Goal: Task Accomplishment & Management: Complete application form

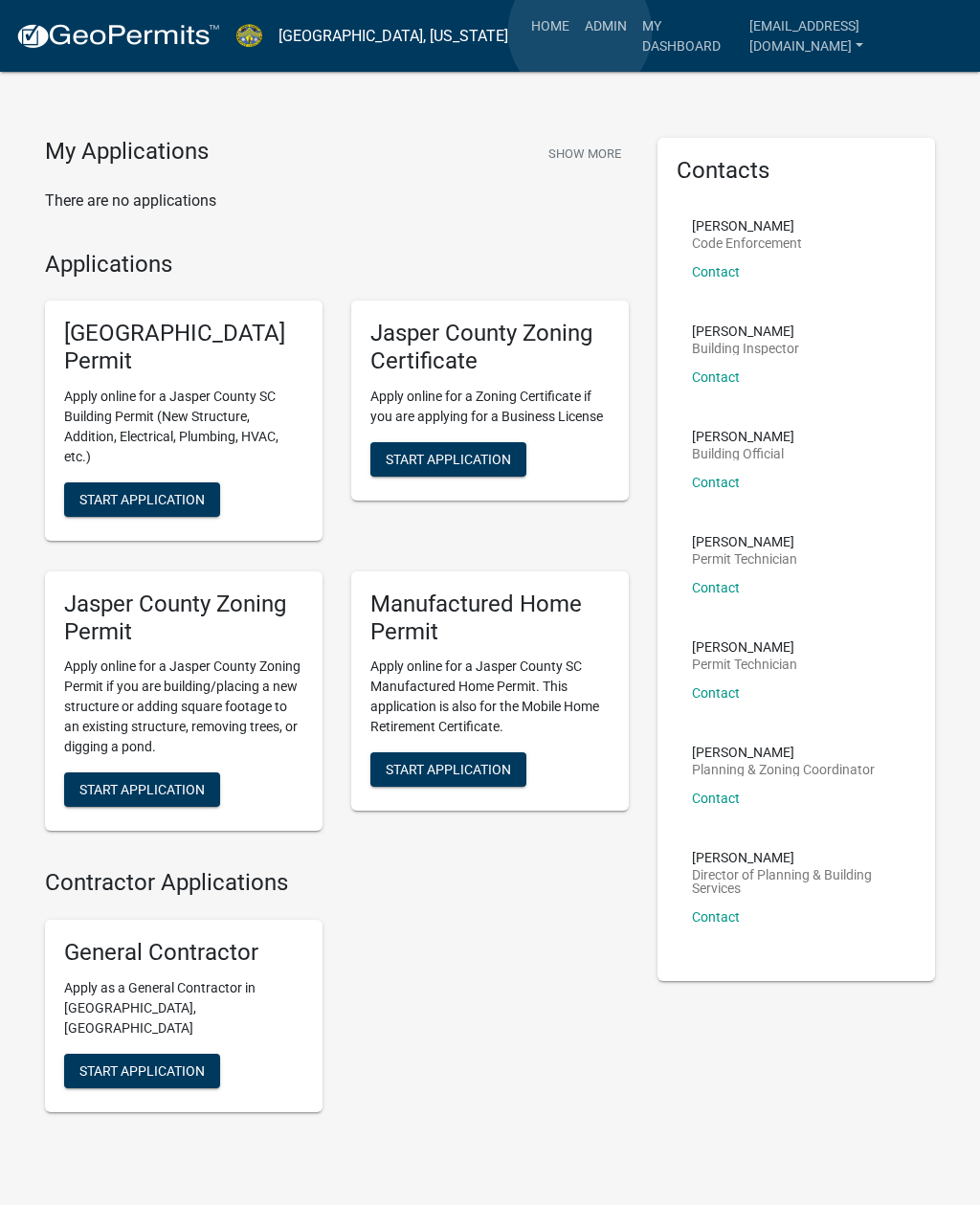
click at [581, 32] on link "Admin" at bounding box center [605, 26] width 57 height 37
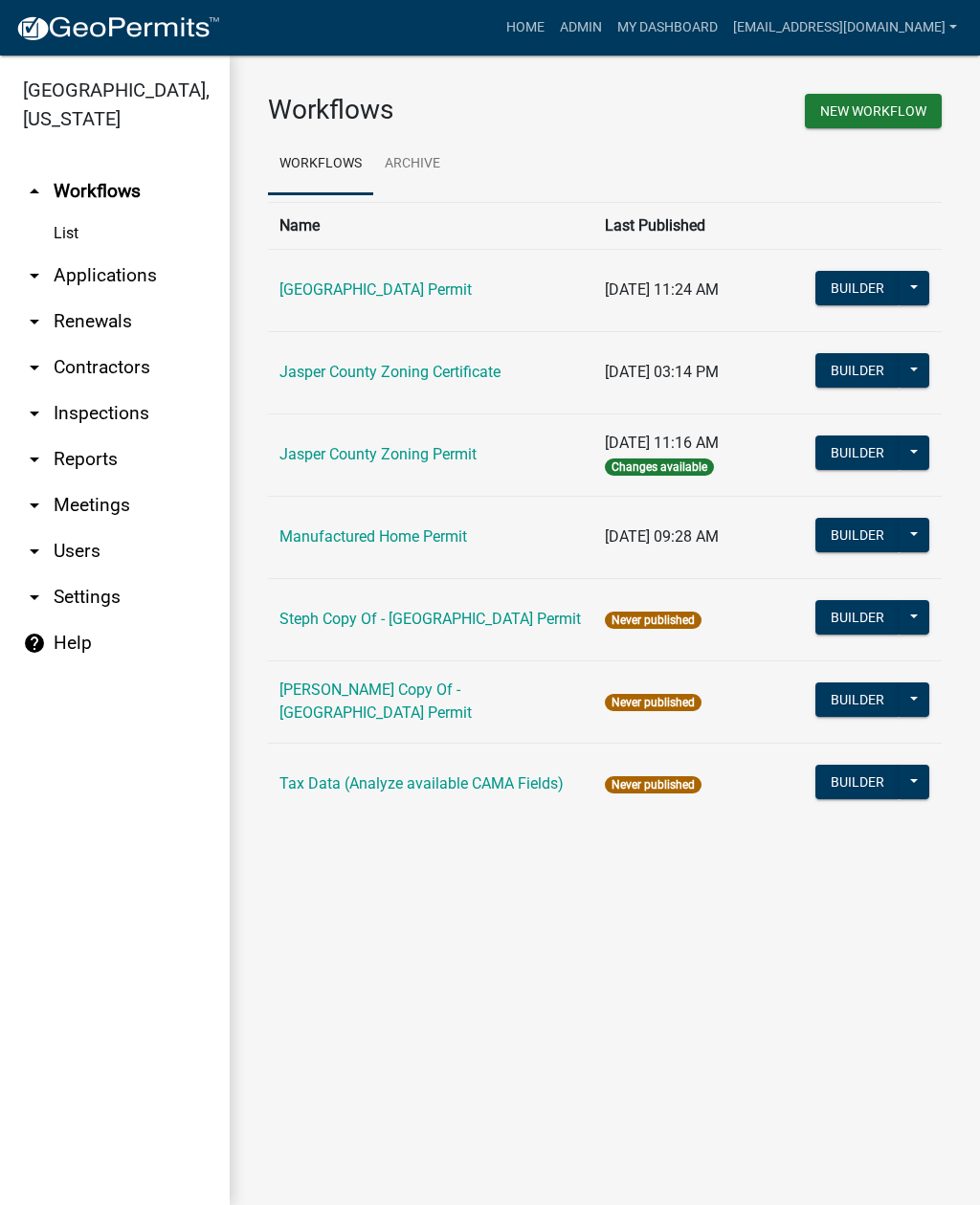
click at [109, 284] on link "arrow_drop_down Applications" at bounding box center [114, 275] width 230 height 46
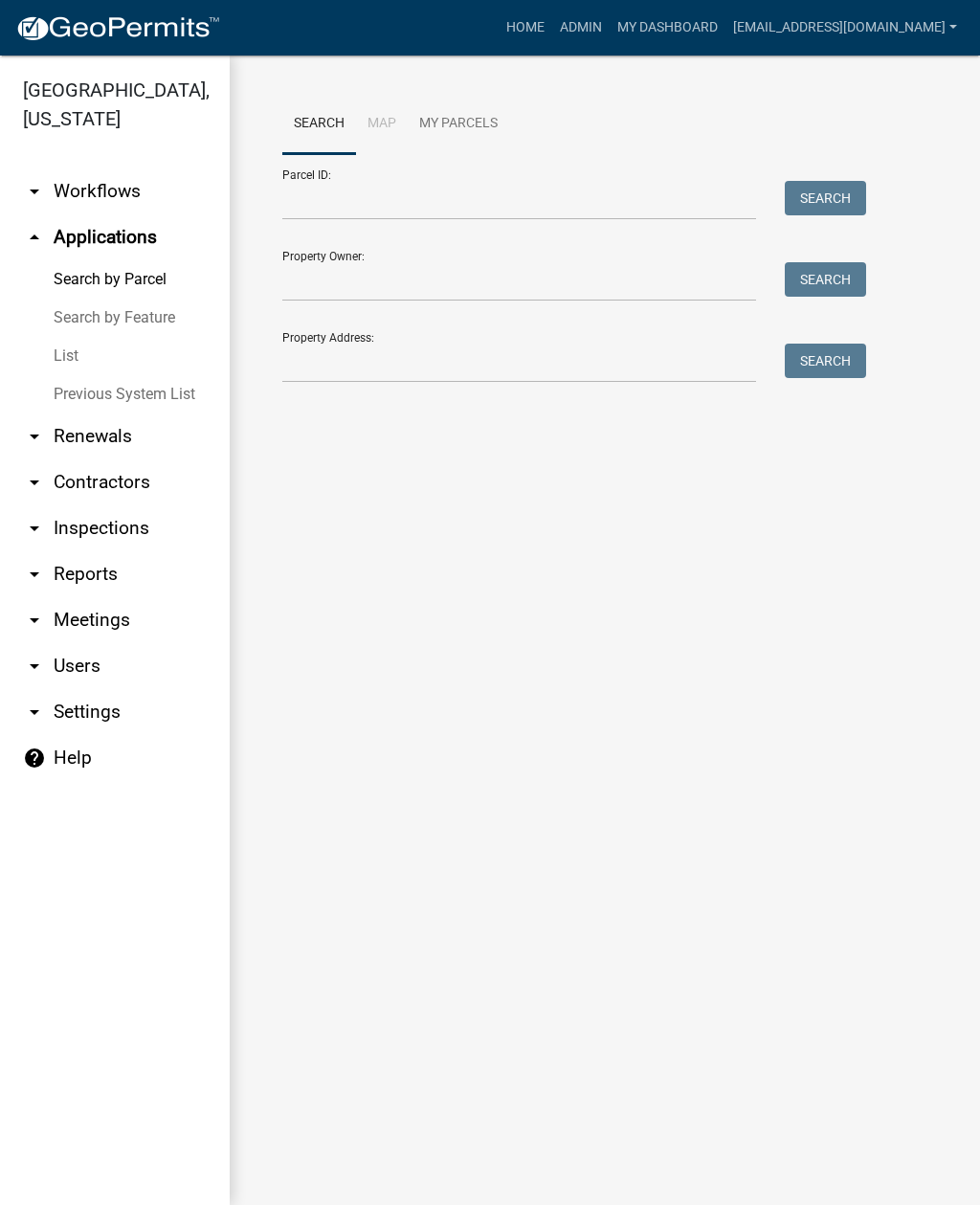
click at [69, 360] on link "List" at bounding box center [114, 356] width 230 height 39
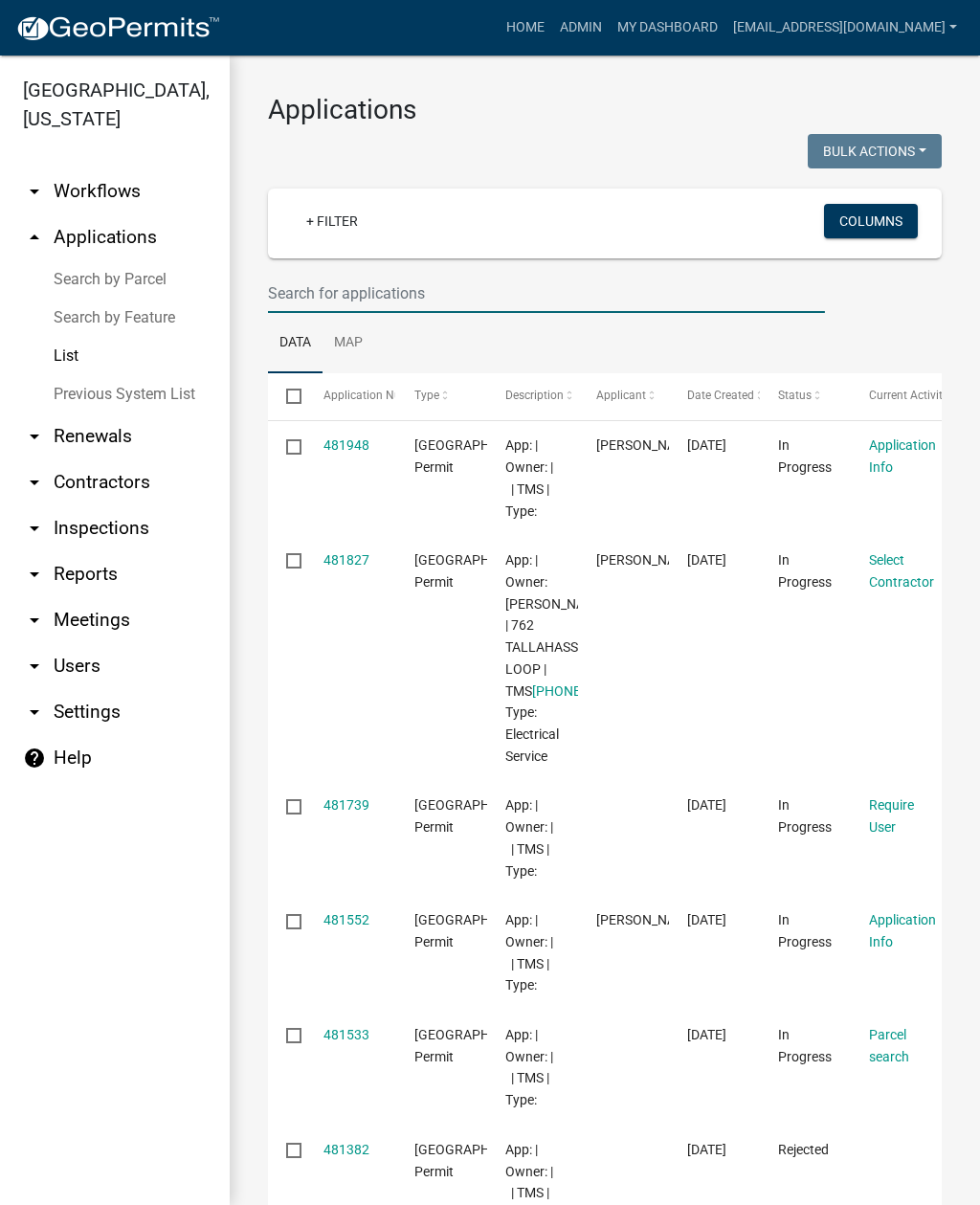
click at [402, 293] on input "text" at bounding box center [546, 294] width 557 height 40
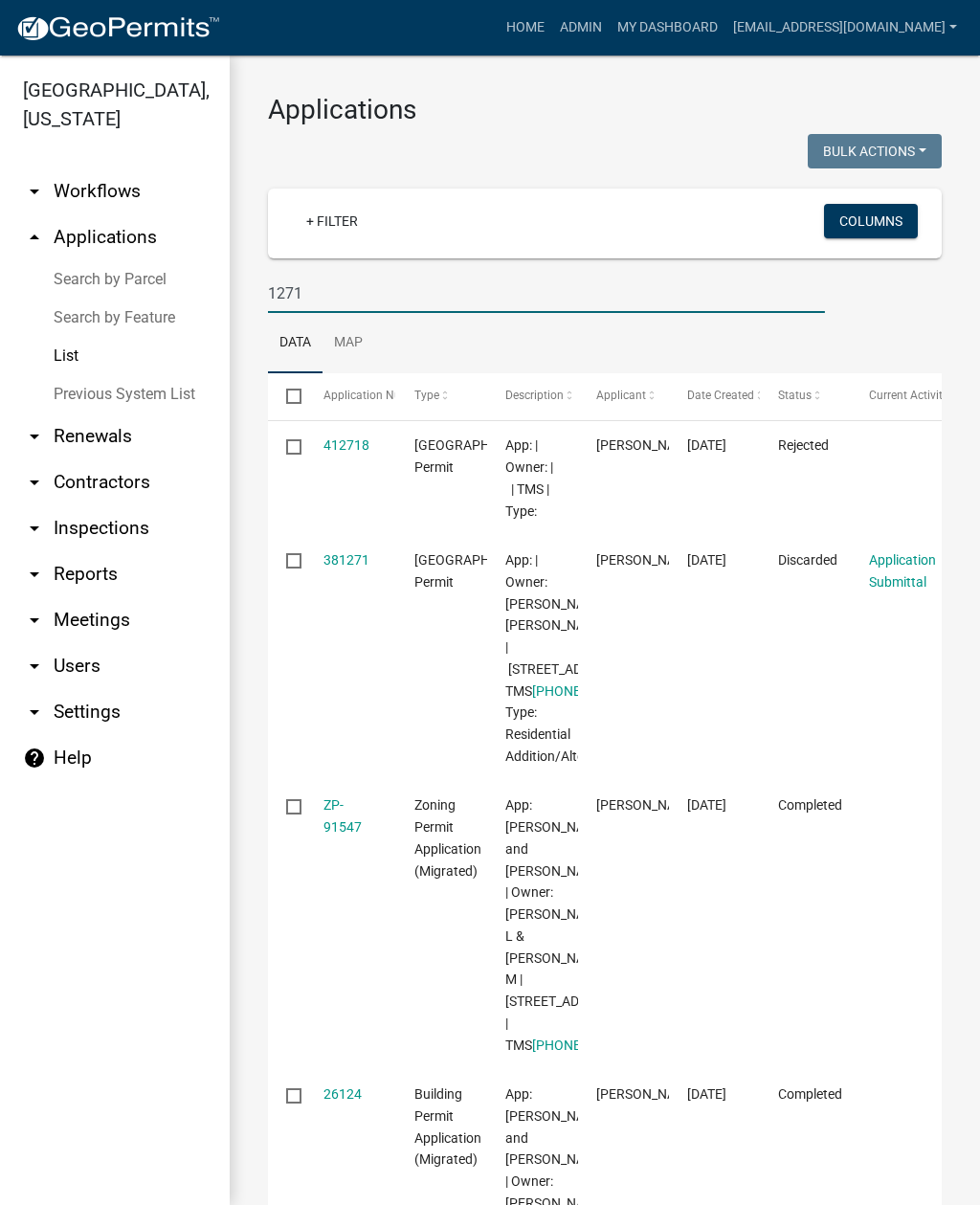
click at [480, 300] on input "1271" at bounding box center [546, 294] width 557 height 40
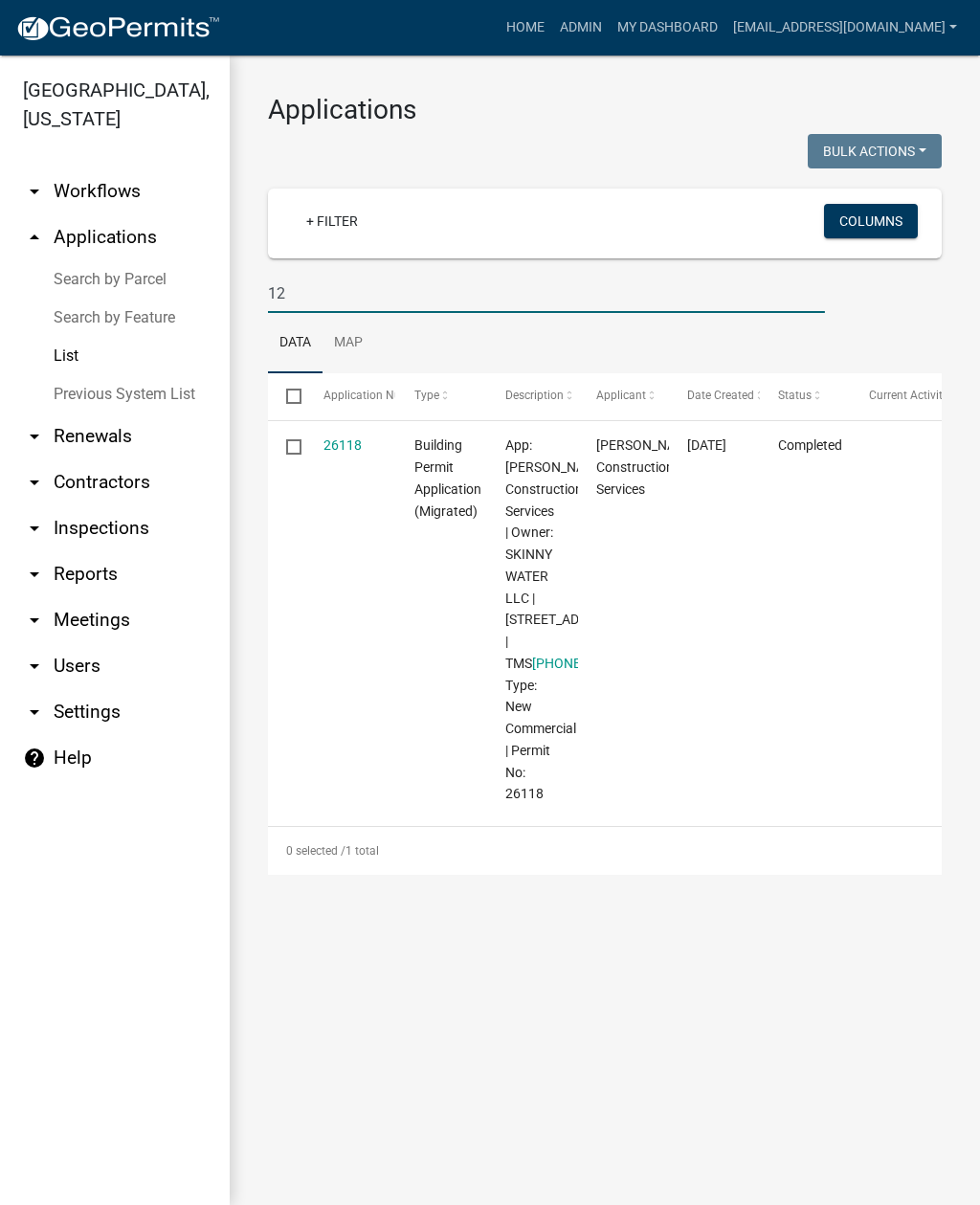
type input "1"
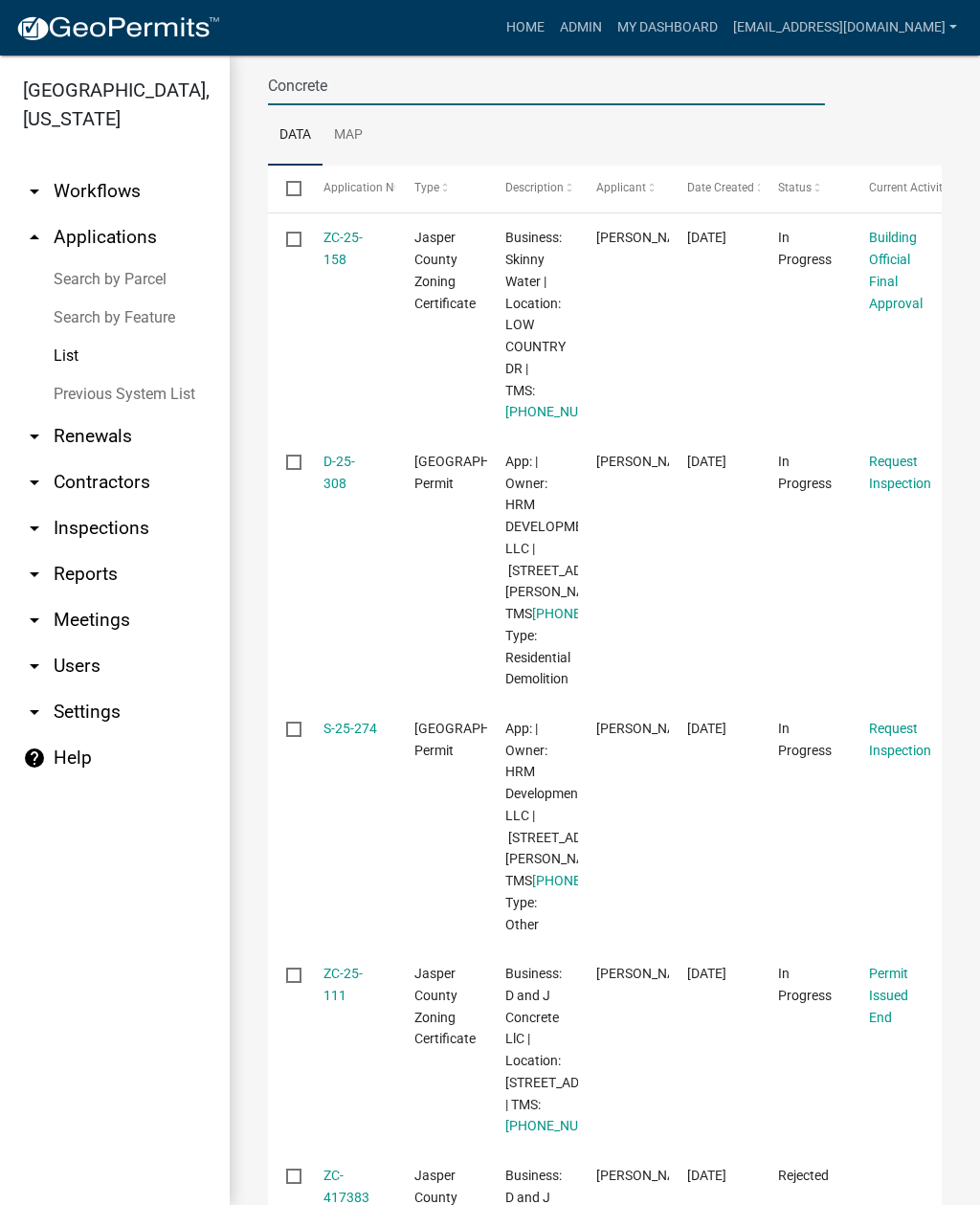
scroll to position [205, 0]
type input "Concrete"
click at [348, 247] on link "ZC-25-158" at bounding box center [343, 250] width 40 height 38
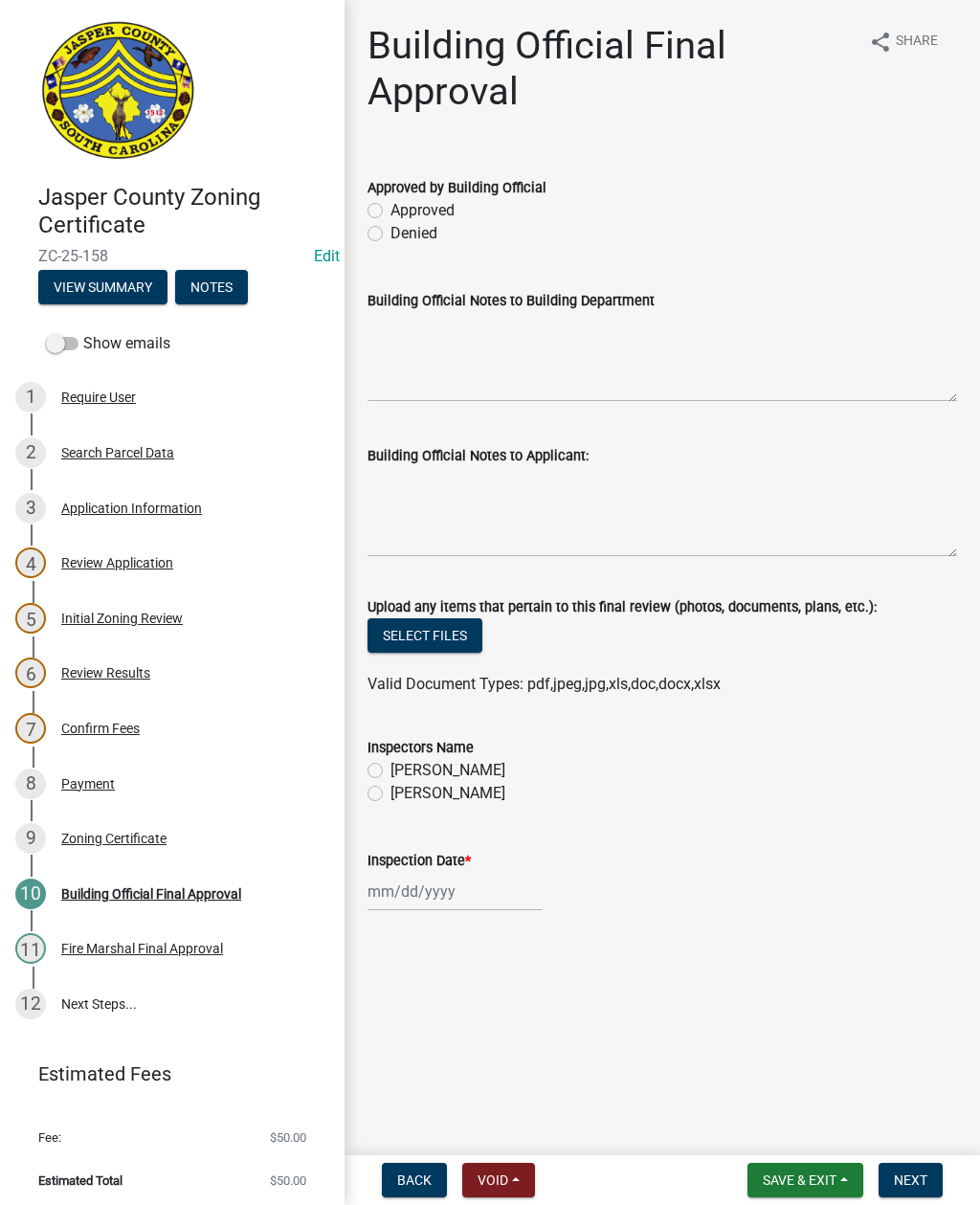
click at [390, 770] on label "[PERSON_NAME]" at bounding box center [447, 771] width 115 height 23
click at [390, 770] on input "[PERSON_NAME]" at bounding box center [396, 765] width 13 height 13
radio input "true"
click at [390, 212] on label "Approved" at bounding box center [422, 211] width 64 height 23
click at [390, 211] on input "Approved" at bounding box center [396, 205] width 13 height 13
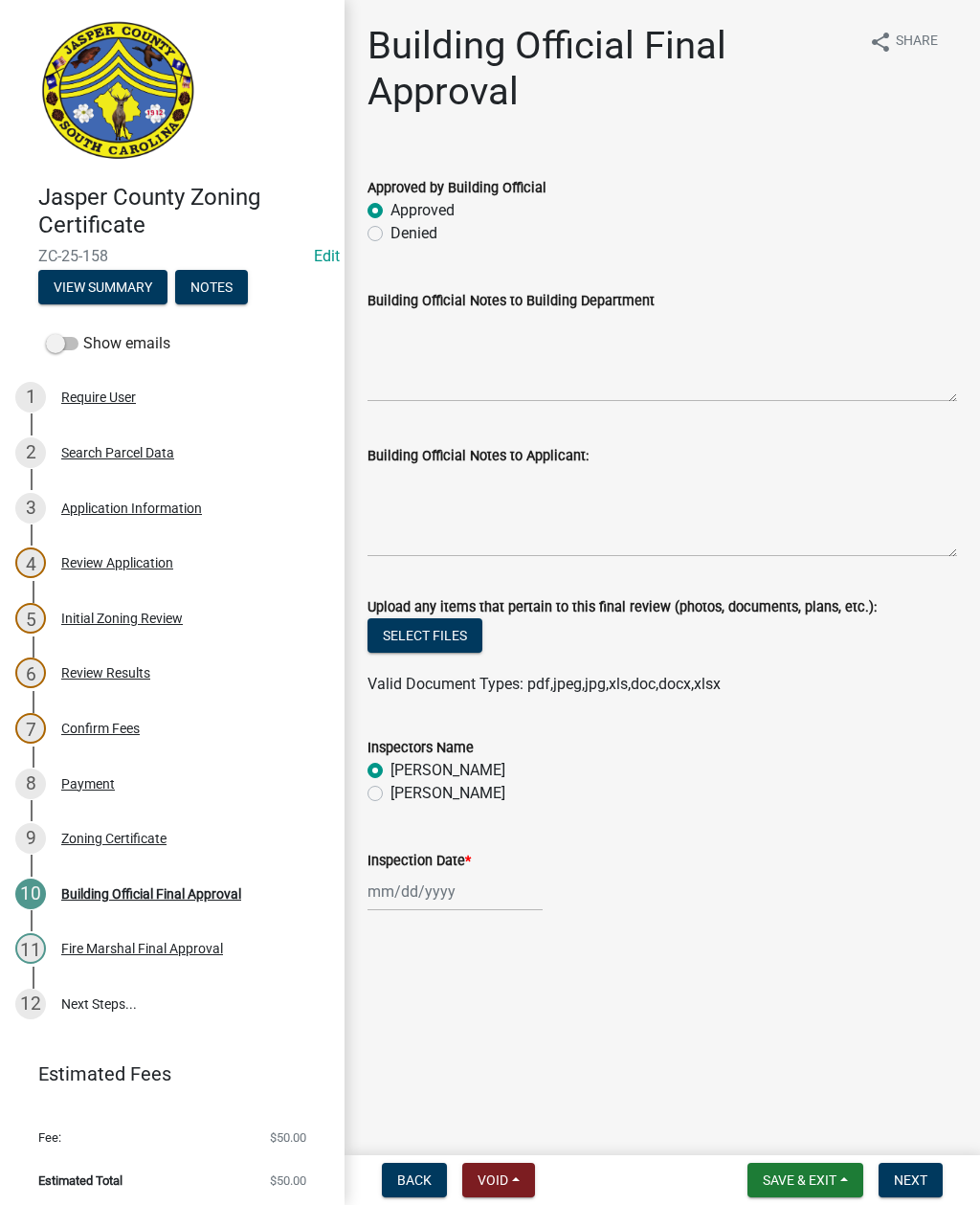
radio input "true"
click at [422, 889] on div at bounding box center [454, 891] width 175 height 40
select select "9"
select select "2025"
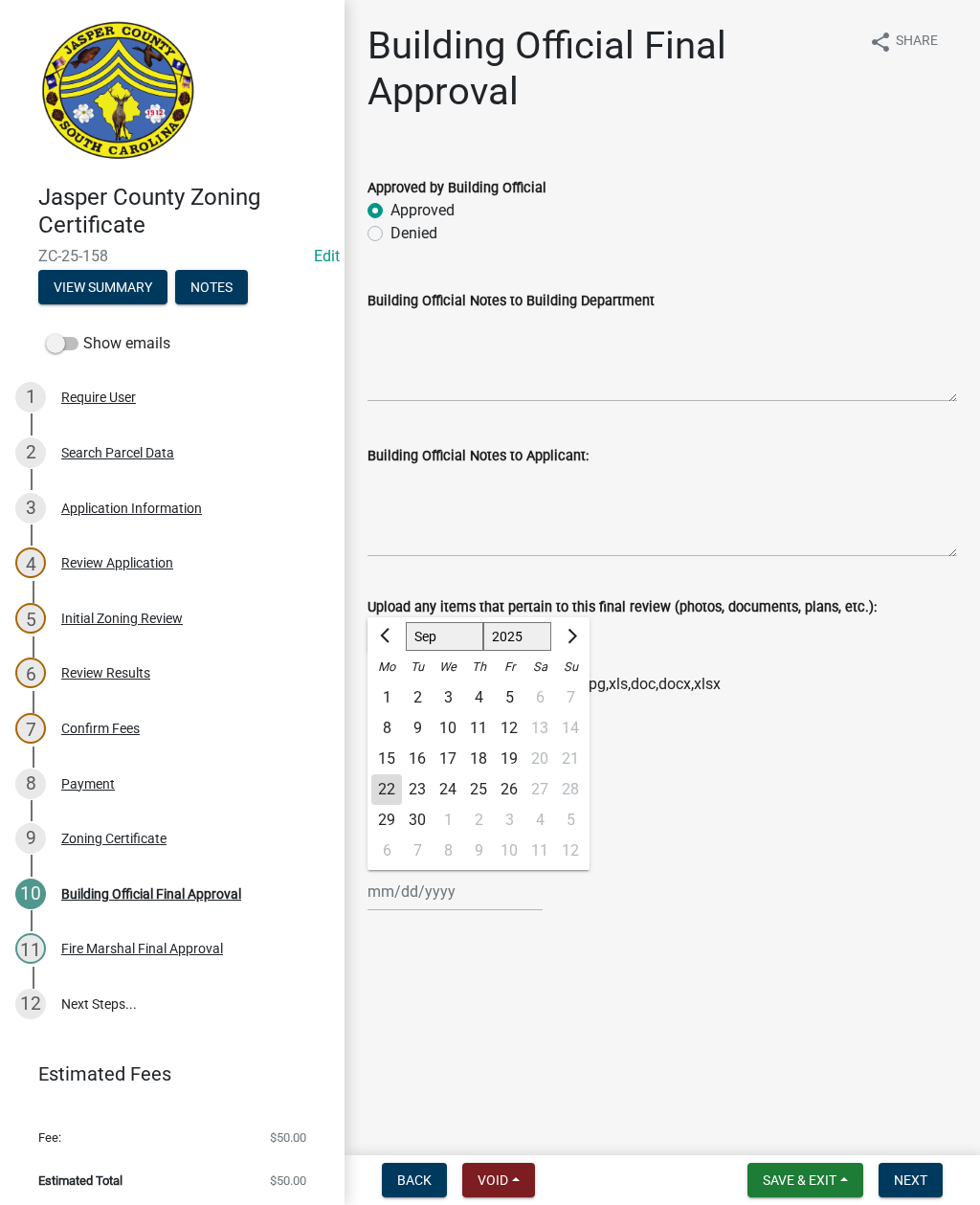
click at [385, 790] on div "22" at bounding box center [386, 789] width 31 height 31
type input "[DATE]"
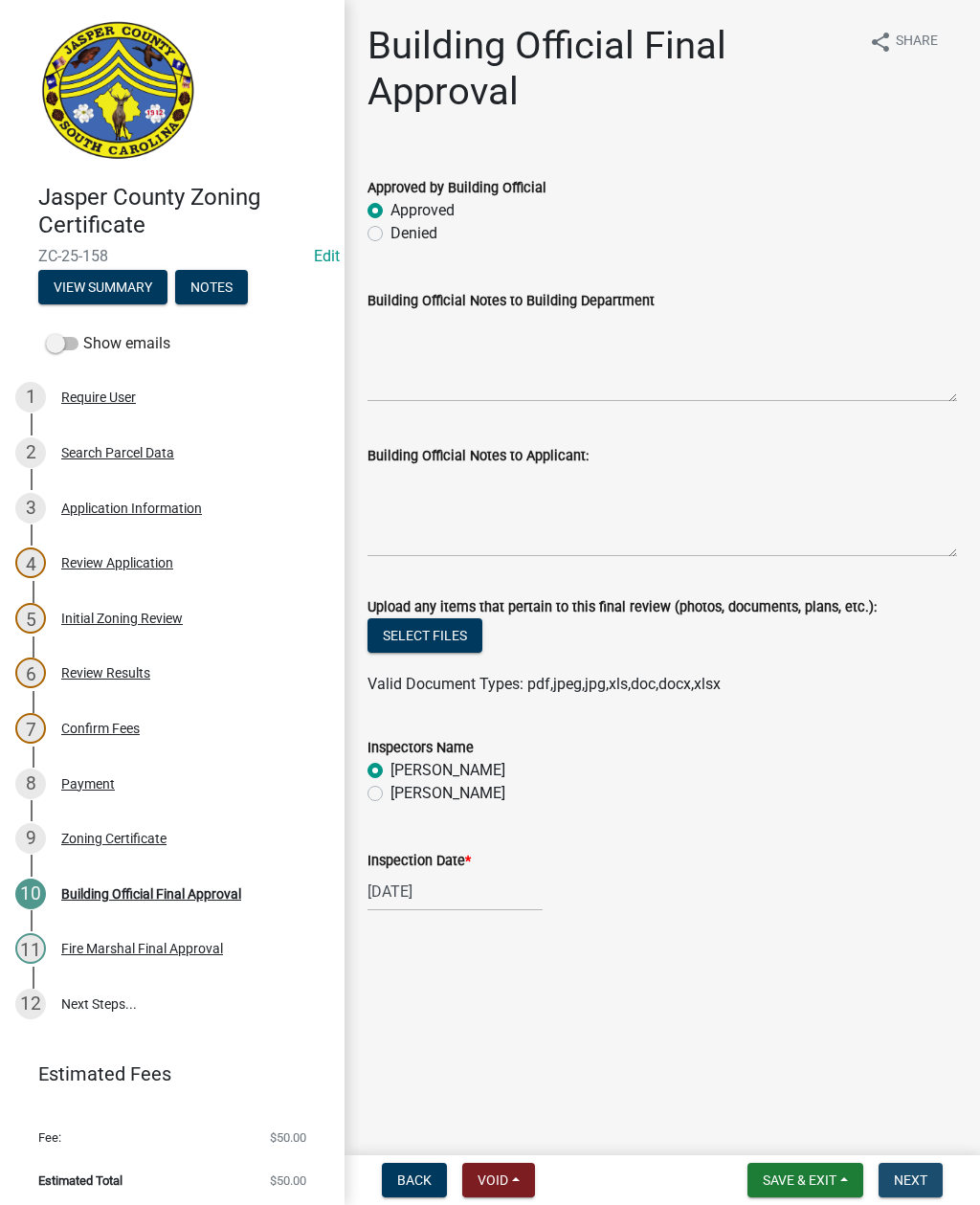
click at [902, 1176] on span "Next" at bounding box center [910, 1180] width 34 height 15
